Goal: Contribute content: Add original content to the website for others to see

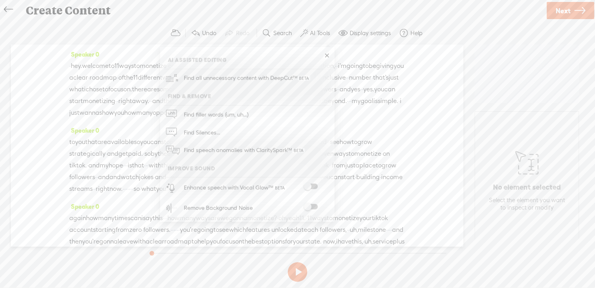
click at [315, 208] on span at bounding box center [311, 206] width 14 height 5
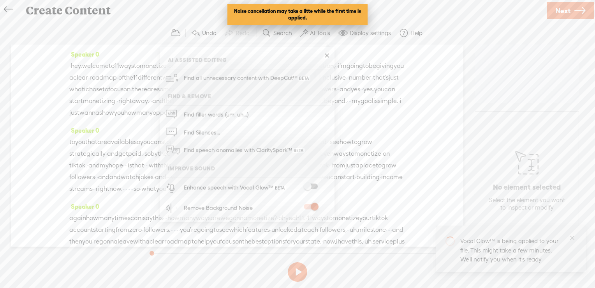
click at [565, 13] on span "Next" at bounding box center [563, 11] width 15 height 20
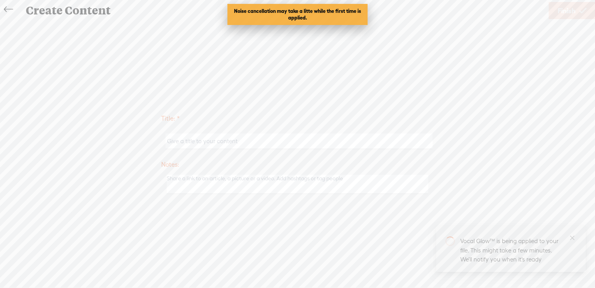
click at [11, 7] on icon at bounding box center [8, 10] width 9 height 18
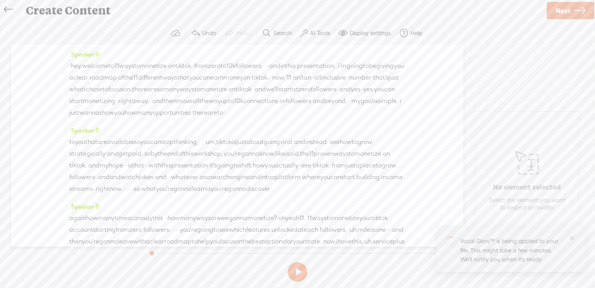
click at [310, 31] on label "AI Tools" at bounding box center [320, 33] width 20 height 8
click at [312, 184] on span at bounding box center [311, 186] width 14 height 5
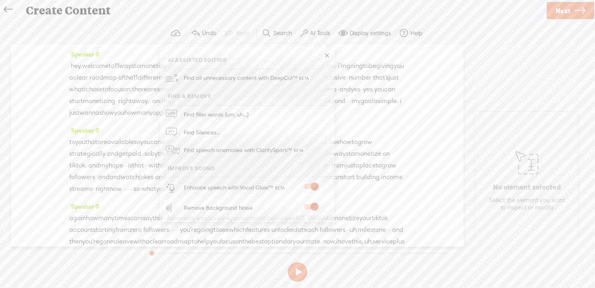
click at [577, 9] on icon at bounding box center [580, 11] width 11 height 20
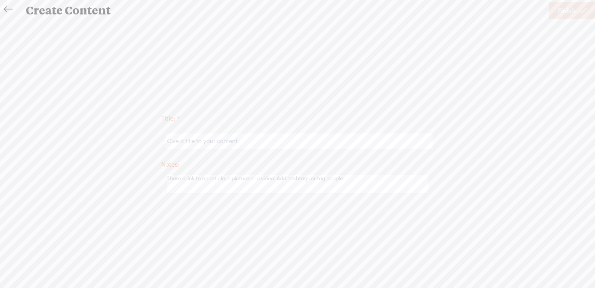
click at [249, 144] on input "text" at bounding box center [299, 140] width 267 height 15
type input "[PERSON_NAME]"
click at [558, 12] on span "Finish" at bounding box center [567, 11] width 18 height 20
